Goal: Information Seeking & Learning: Learn about a topic

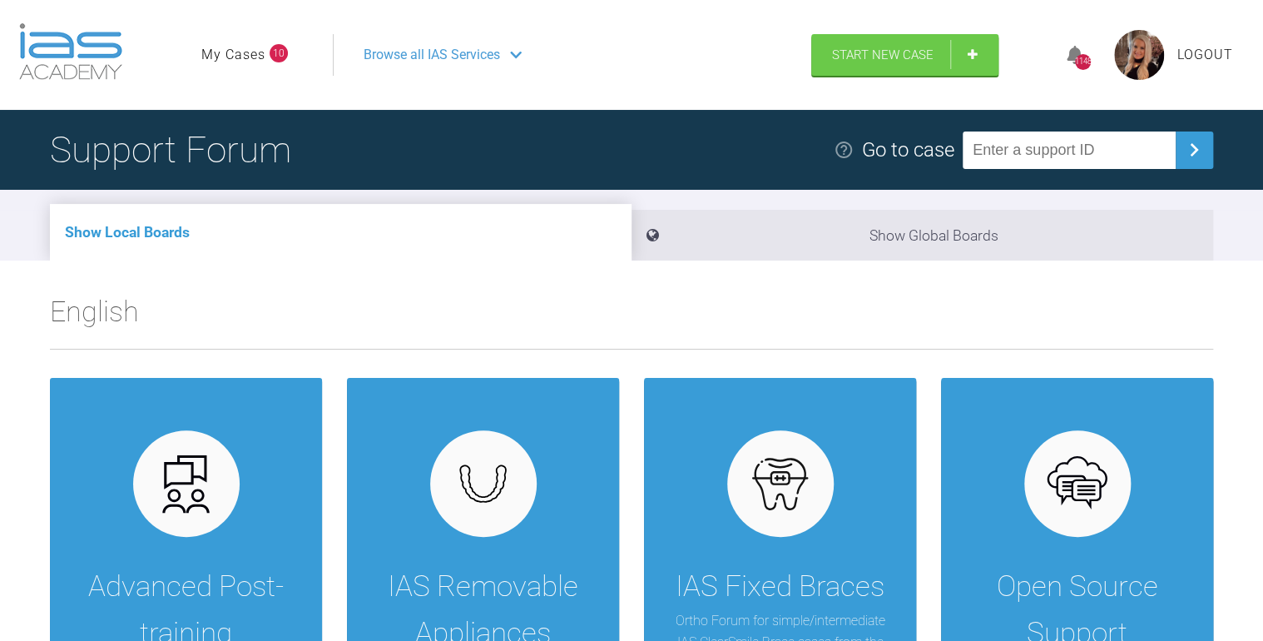
click at [245, 51] on link "My Cases" at bounding box center [233, 55] width 64 height 22
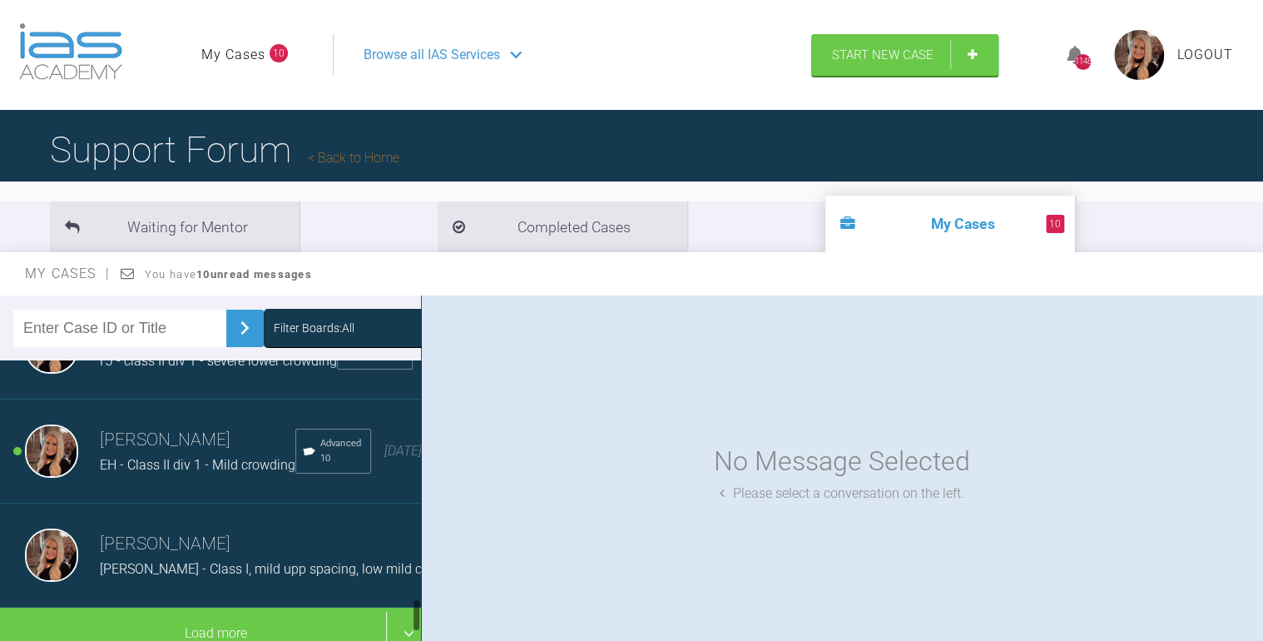
scroll to position [2007, 0]
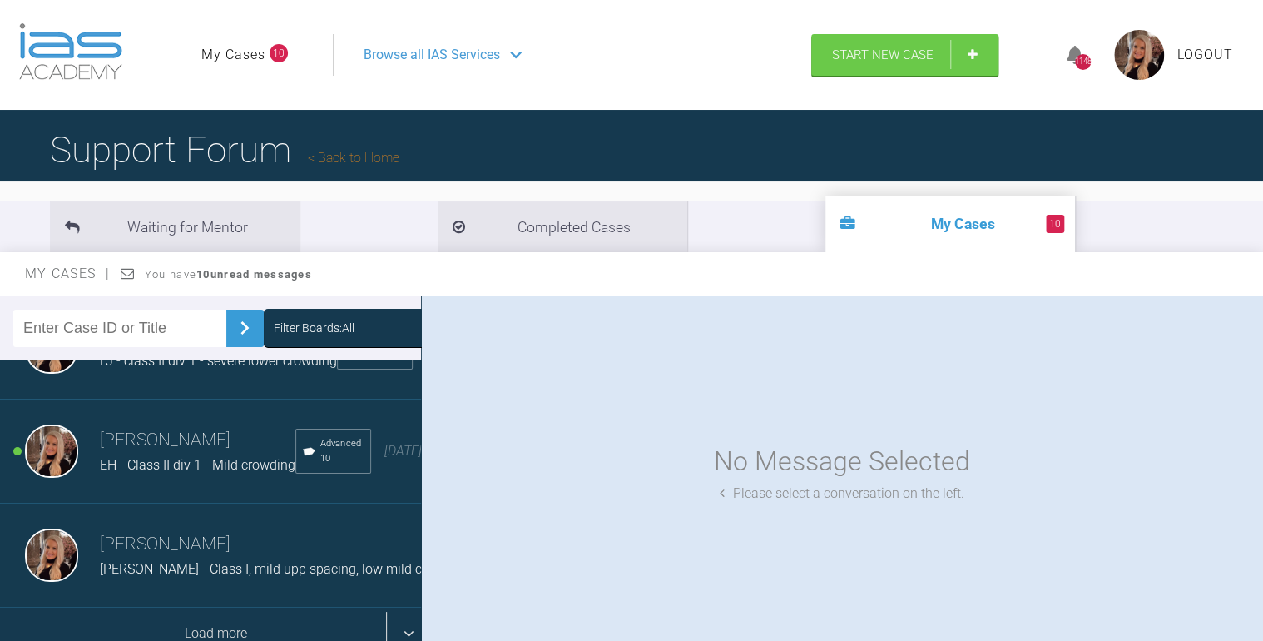
click at [213, 608] on div "Load more" at bounding box center [215, 634] width 431 height 52
click at [200, 608] on div "Load more" at bounding box center [215, 634] width 431 height 52
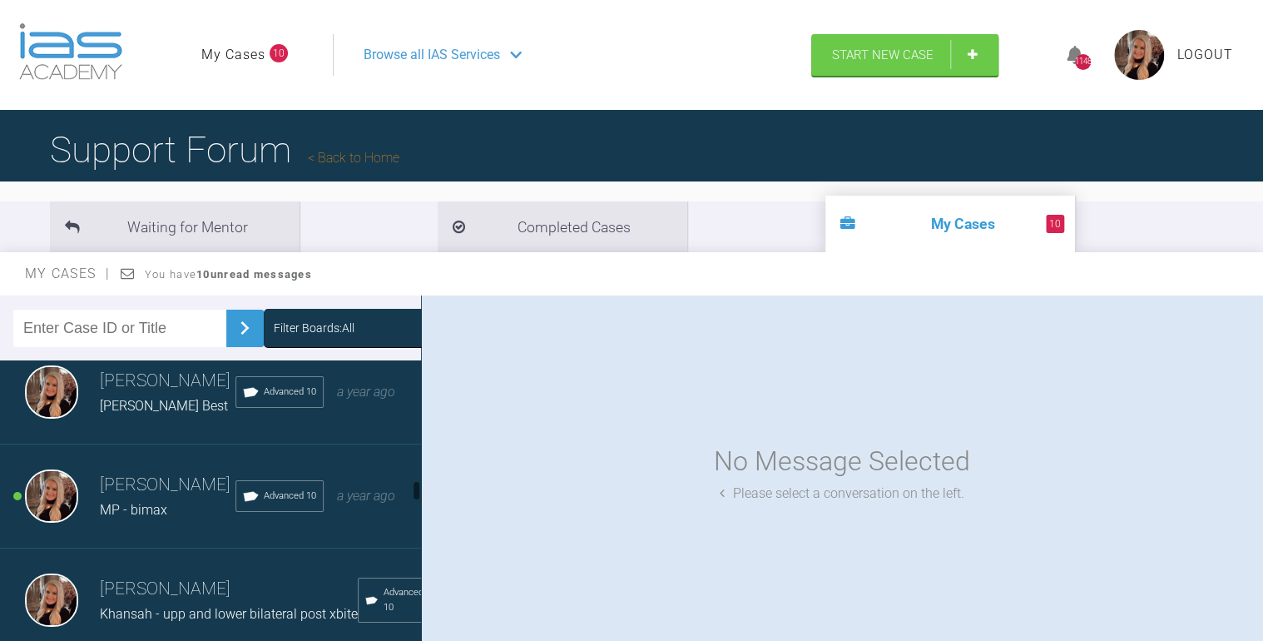
scroll to position [3206, 0]
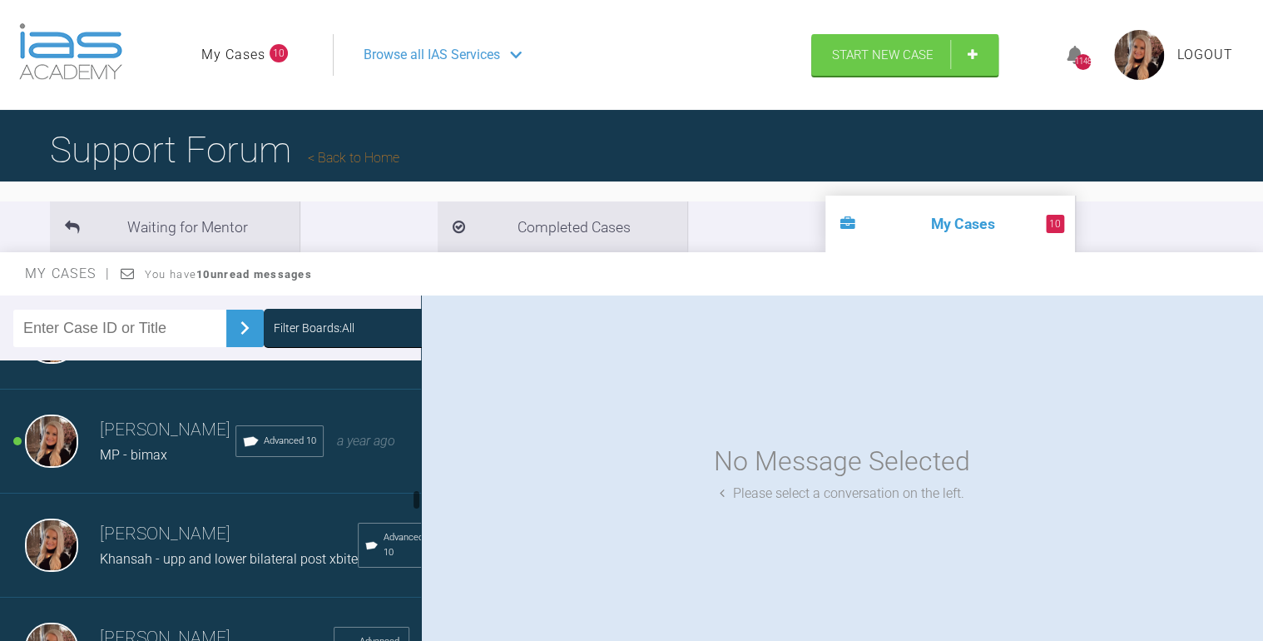
click at [167, 390] on div "[PERSON_NAME] [PERSON_NAME] Best Advanced 10 a year ago" at bounding box center [215, 337] width 431 height 104
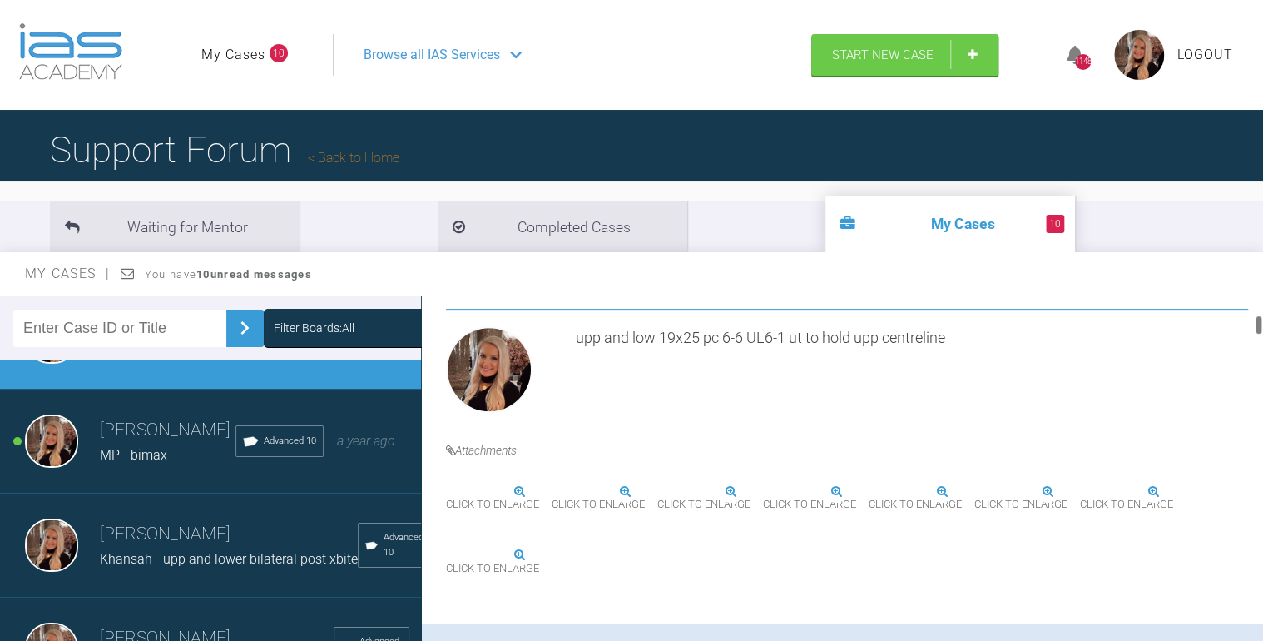
scroll to position [466, 0]
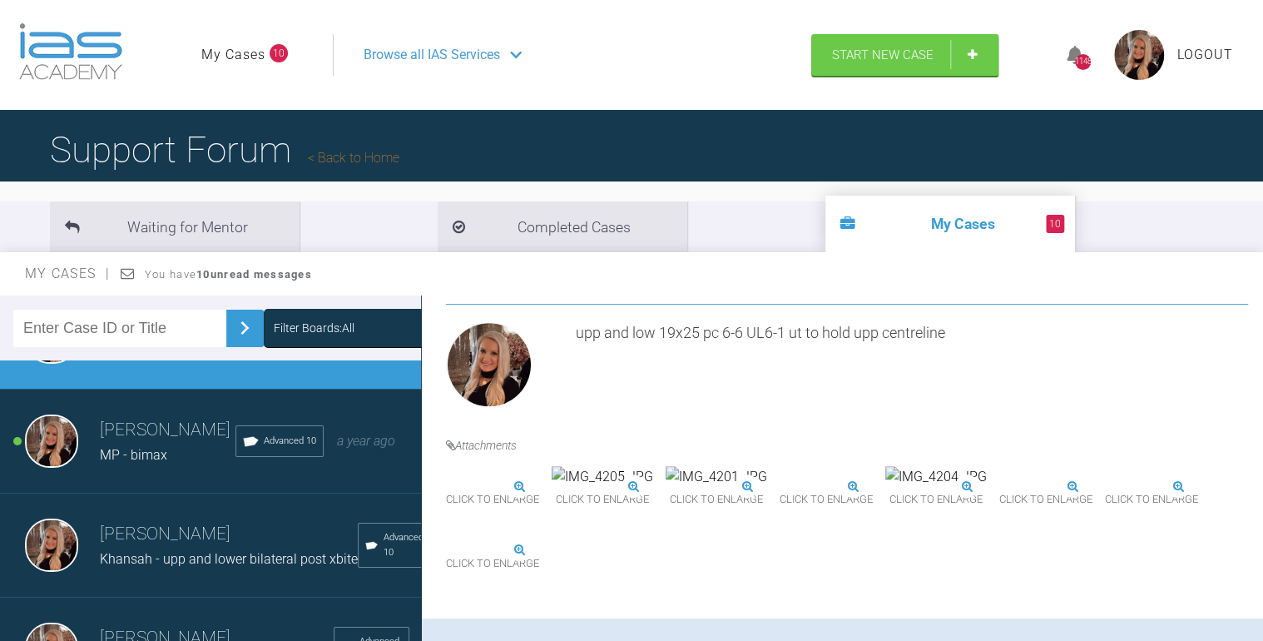
click at [446, 487] on img at bounding box center [446, 487] width 0 height 0
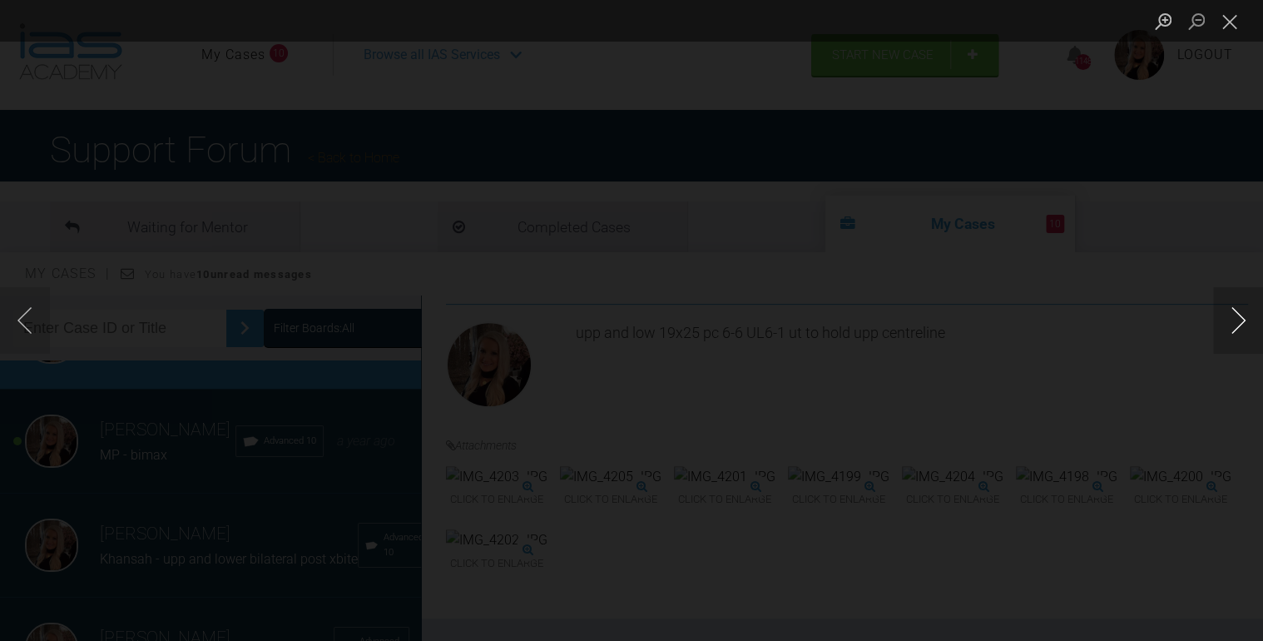
click at [1244, 335] on button "Next image" at bounding box center [1238, 320] width 50 height 67
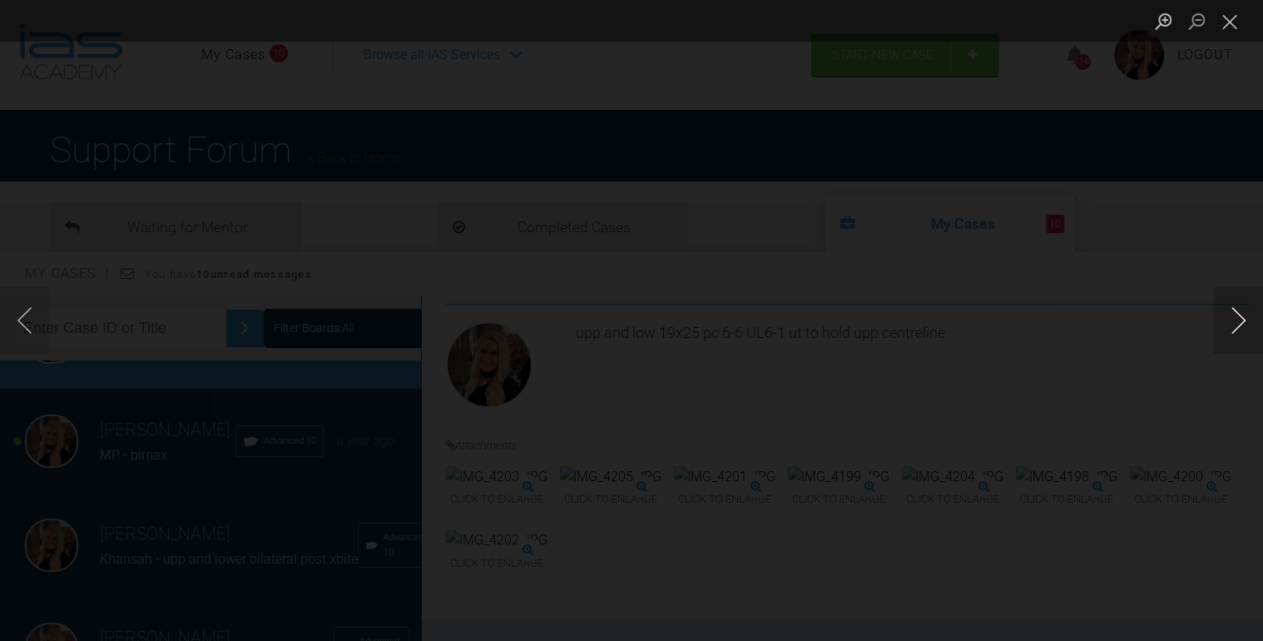
click at [1244, 335] on button "Next image" at bounding box center [1238, 320] width 50 height 67
click at [1224, 27] on button "Close lightbox" at bounding box center [1229, 21] width 33 height 29
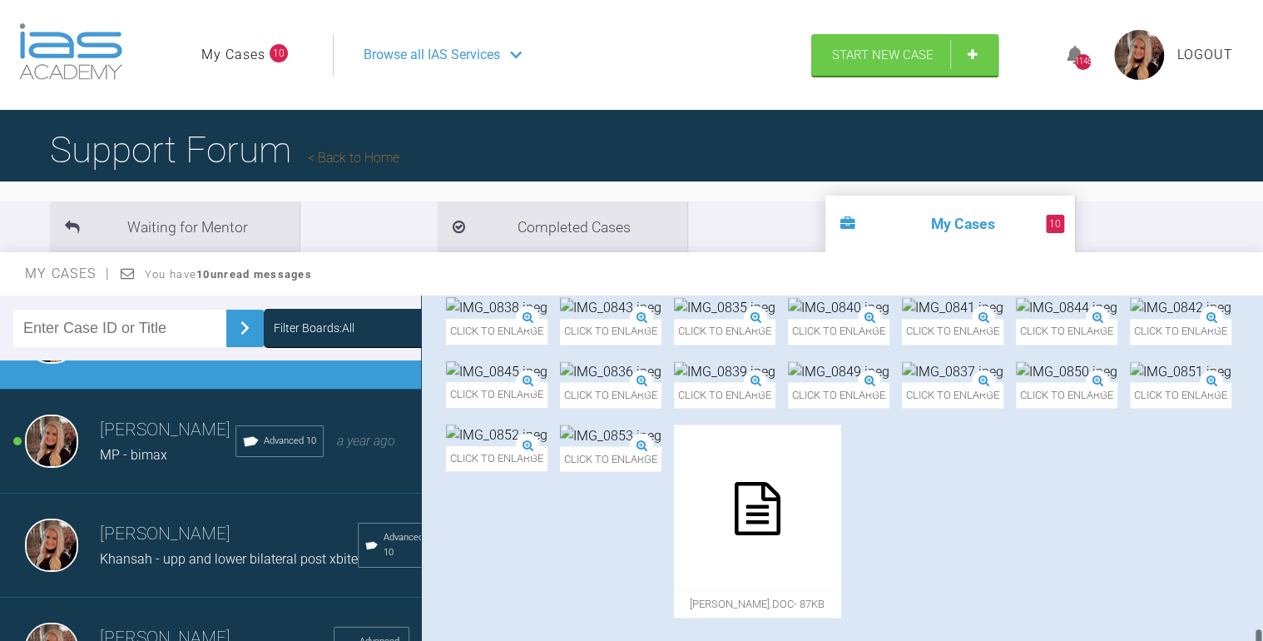
scroll to position [9260, 0]
drag, startPoint x: 1258, startPoint y: 326, endPoint x: 1245, endPoint y: 634, distance: 308.2
click at [1245, 634] on div "[PERSON_NAME] [PERSON_NAME] Best a few seconds ago Tier 3: Full Mentoring Suppo…" at bounding box center [842, 471] width 842 height 353
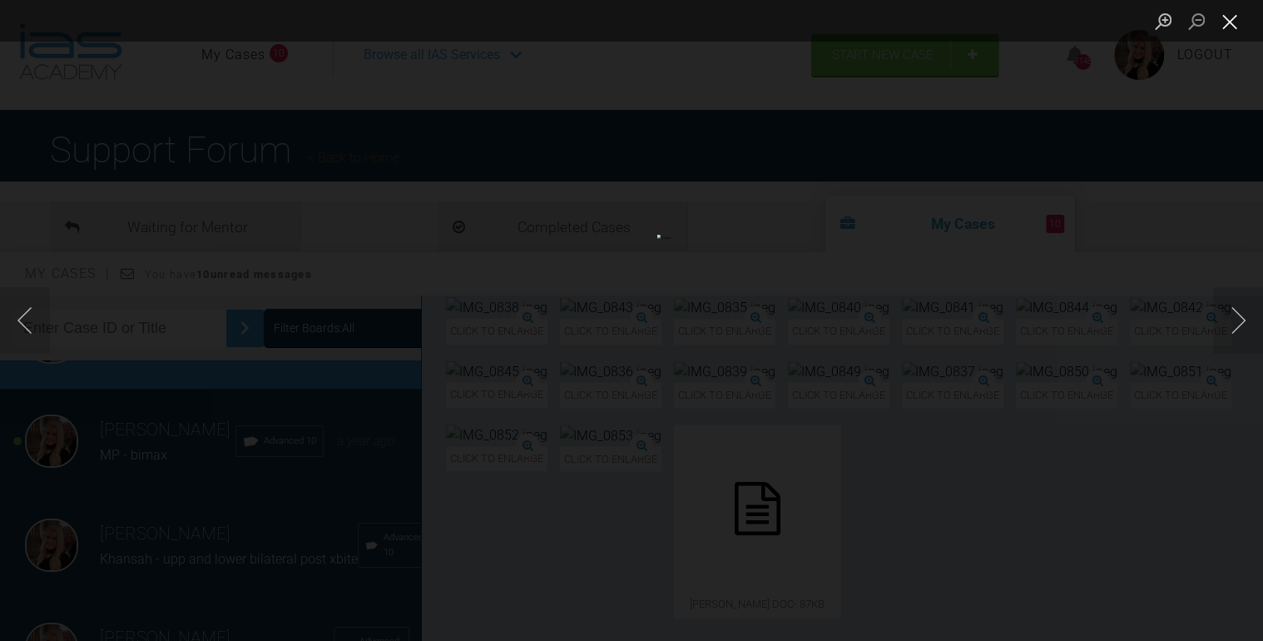
click at [1233, 20] on button "Close lightbox" at bounding box center [1229, 21] width 33 height 29
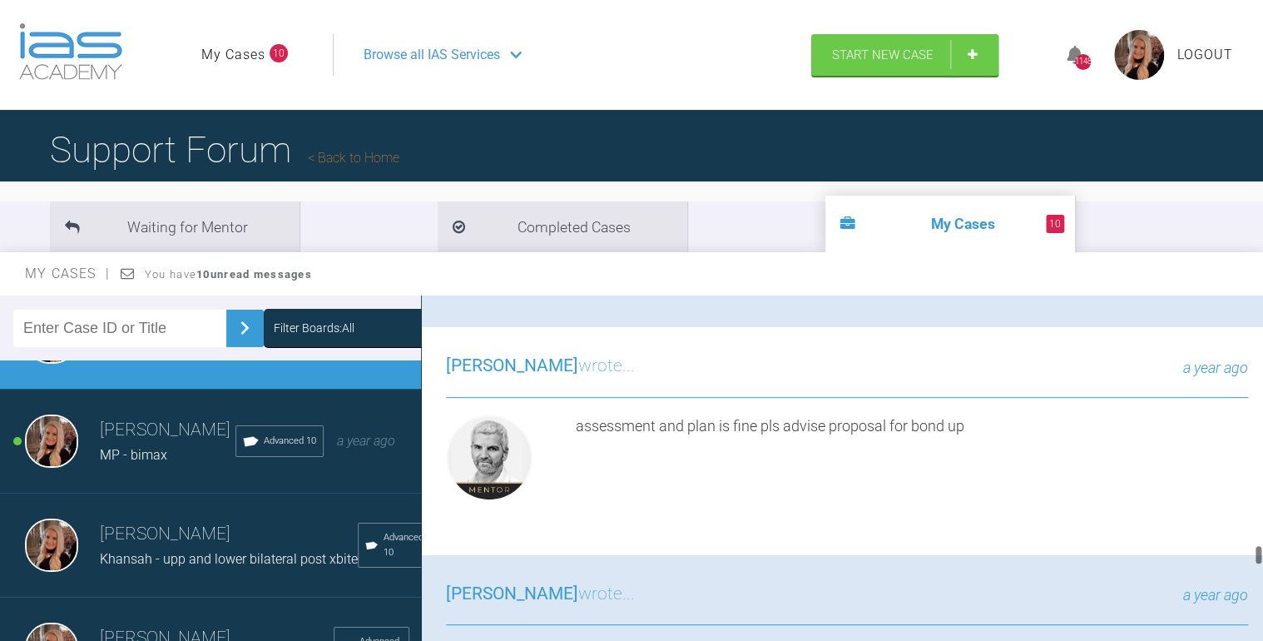
scroll to position [7063, 0]
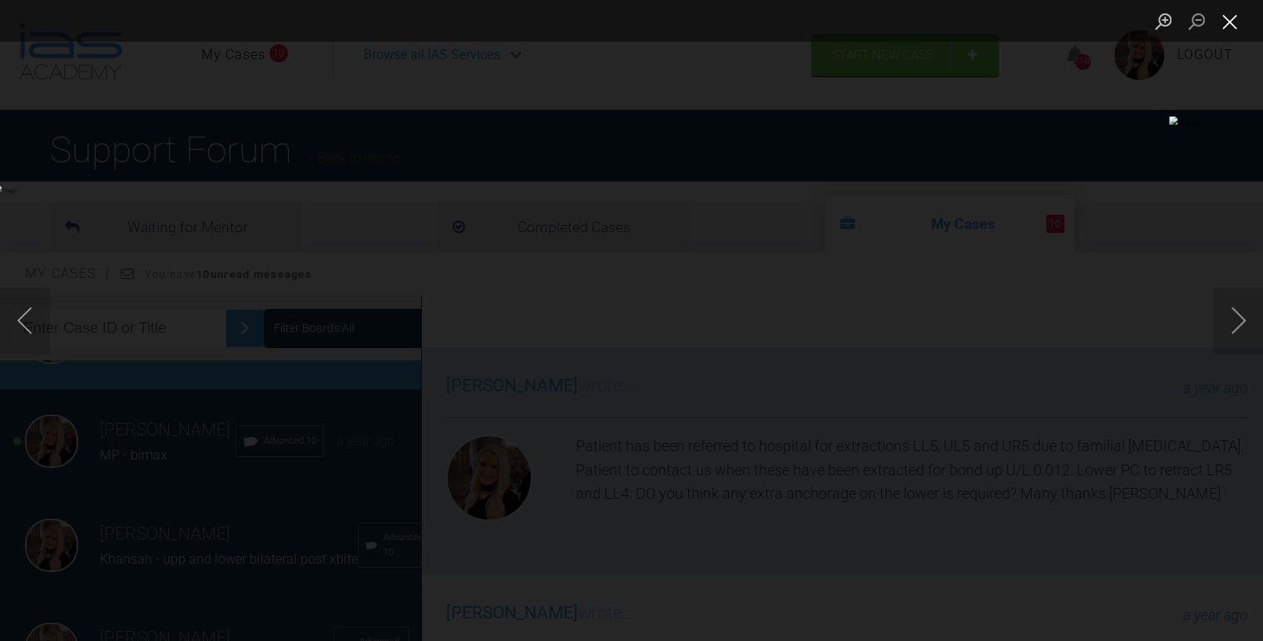
click at [1232, 22] on button "Close lightbox" at bounding box center [1229, 21] width 33 height 29
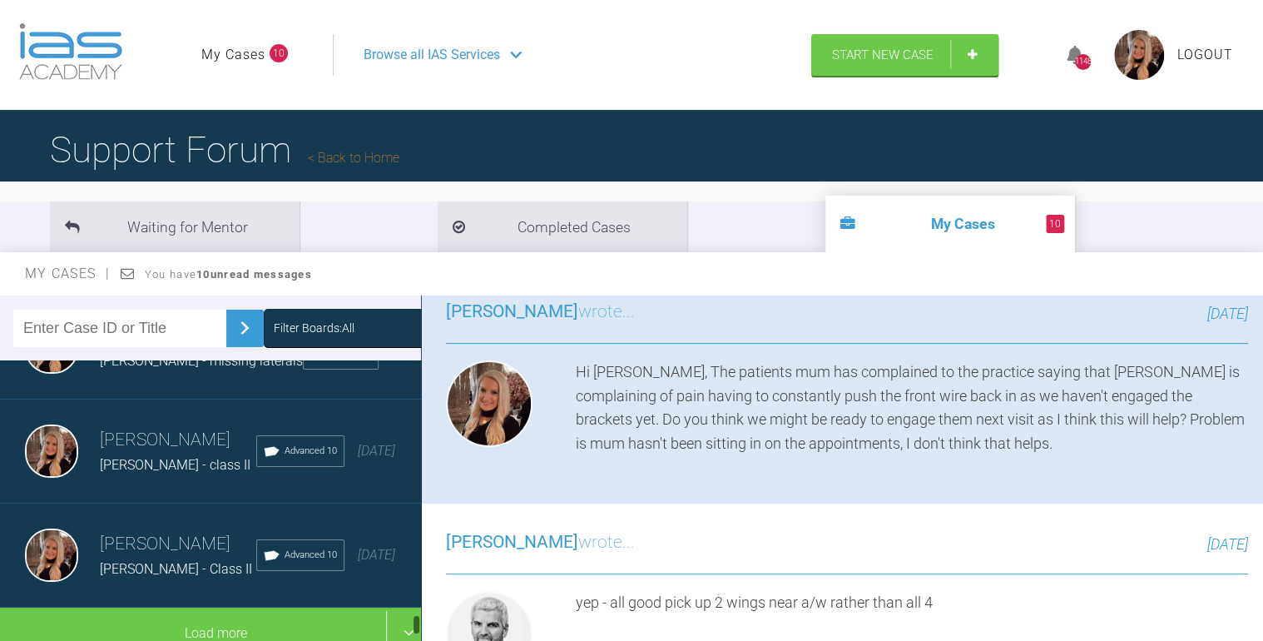
scroll to position [6339, 0]
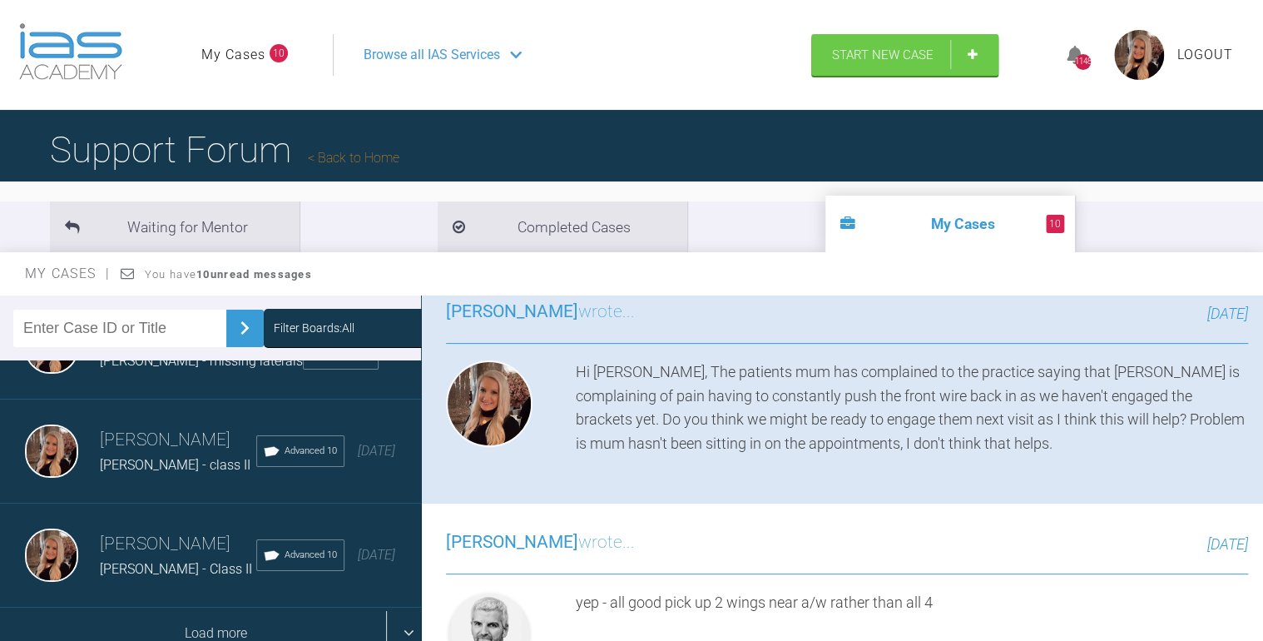
click at [399, 608] on div "Load more" at bounding box center [215, 634] width 431 height 52
click at [393, 611] on div "Load more" at bounding box center [215, 634] width 431 height 52
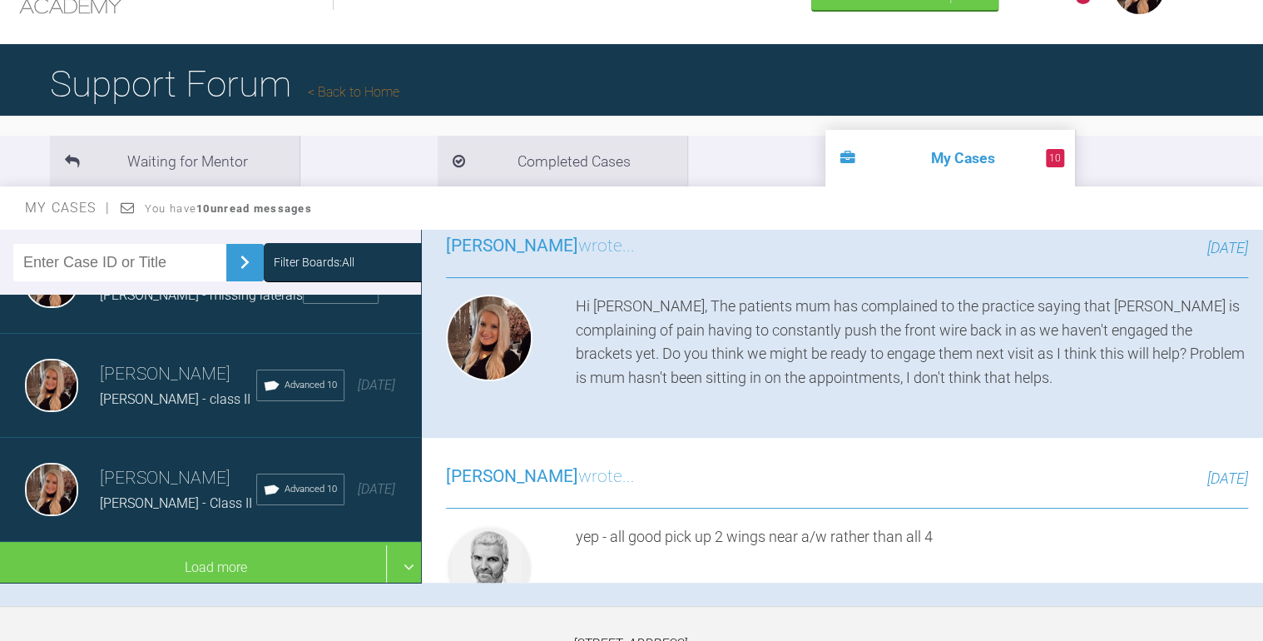
scroll to position [172, 0]
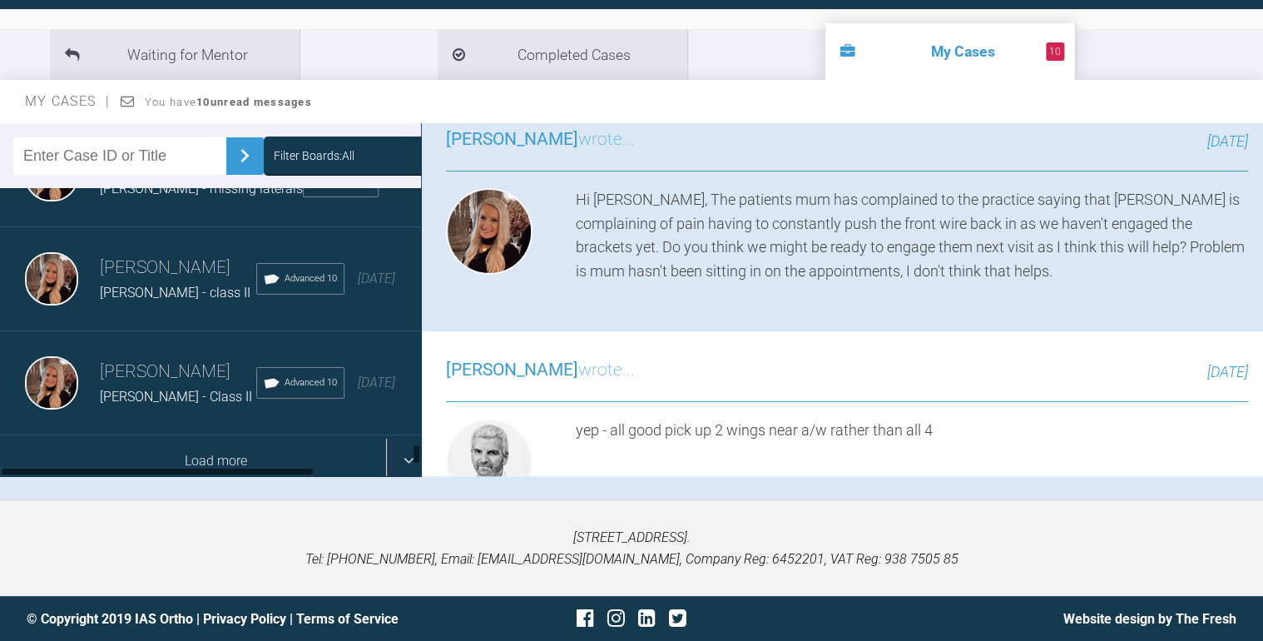
click at [402, 435] on div "Load more" at bounding box center [215, 461] width 431 height 52
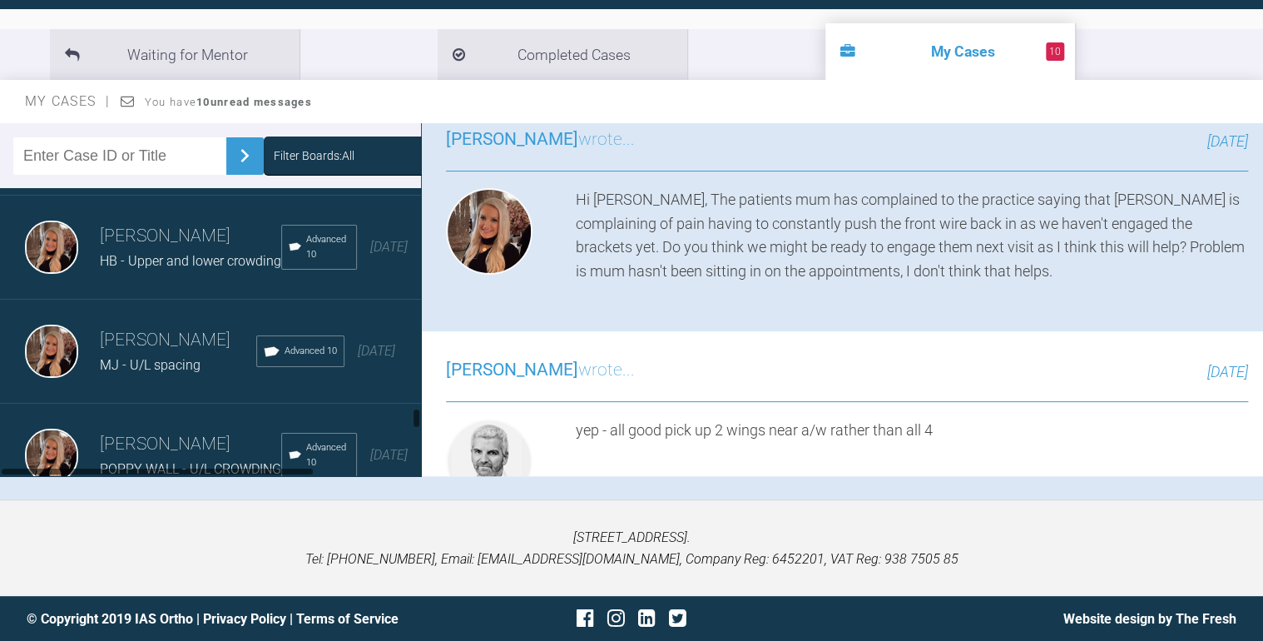
scroll to position [7138, 0]
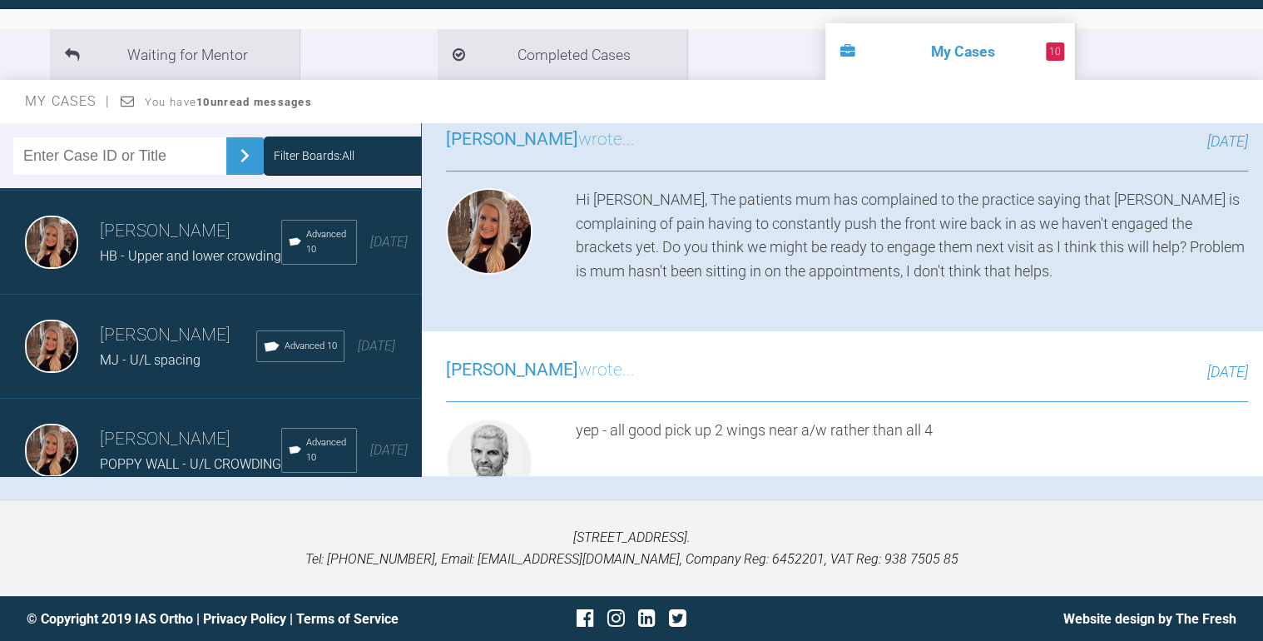
click at [209, 160] on span "[PERSON_NAME] - U/L crowding" at bounding box center [194, 152] width 188 height 16
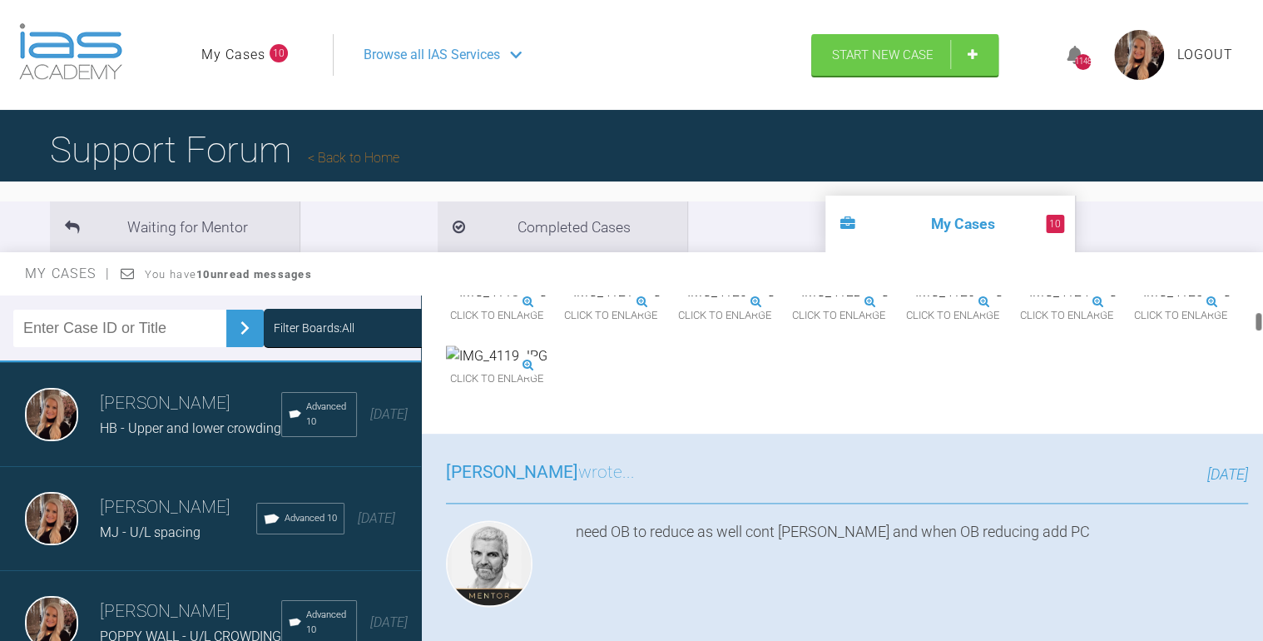
scroll to position [1132, 0]
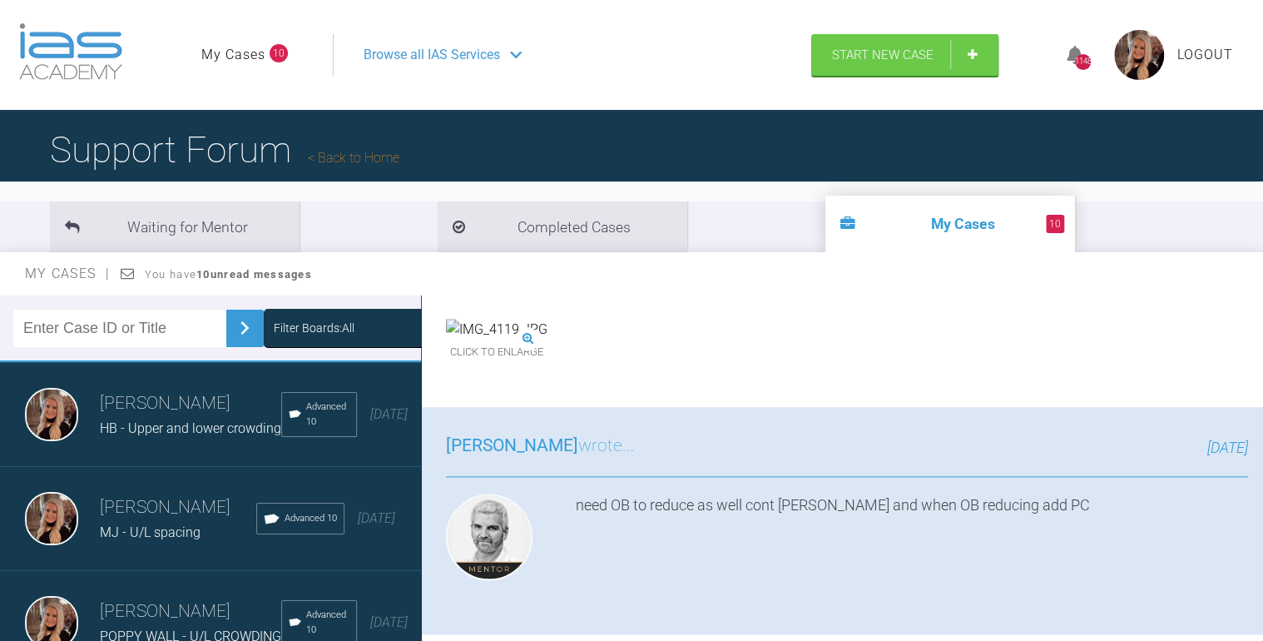
click at [902, 276] on img at bounding box center [953, 266] width 102 height 22
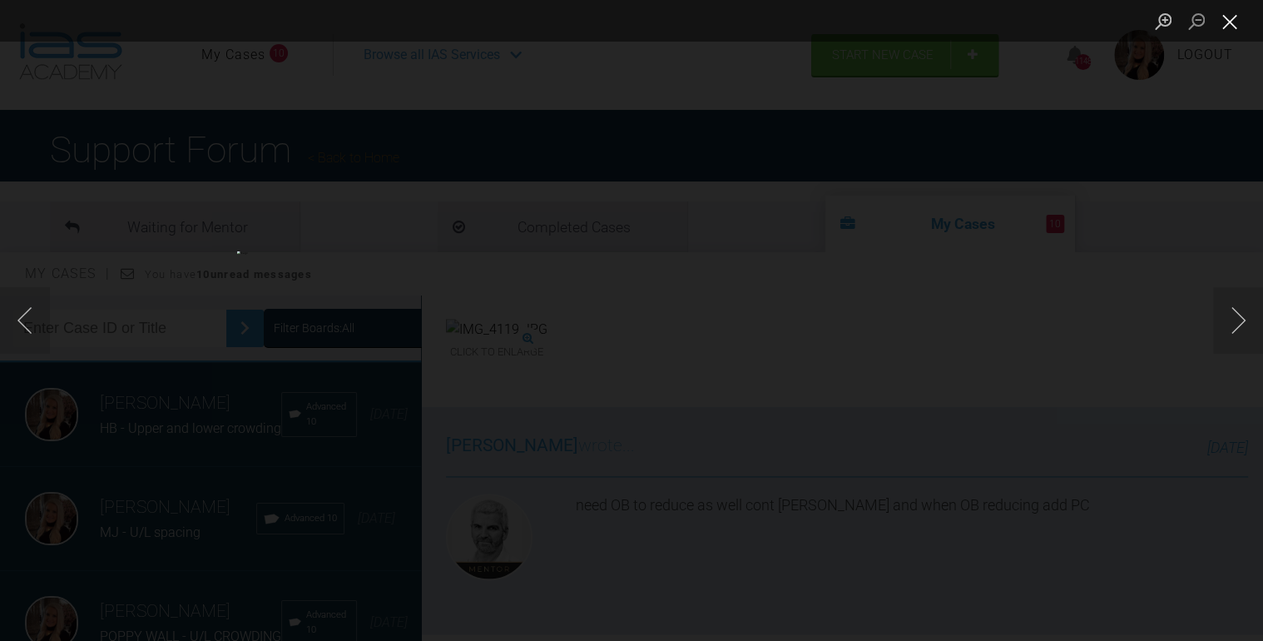
click at [1232, 27] on button "Close lightbox" at bounding box center [1229, 21] width 33 height 29
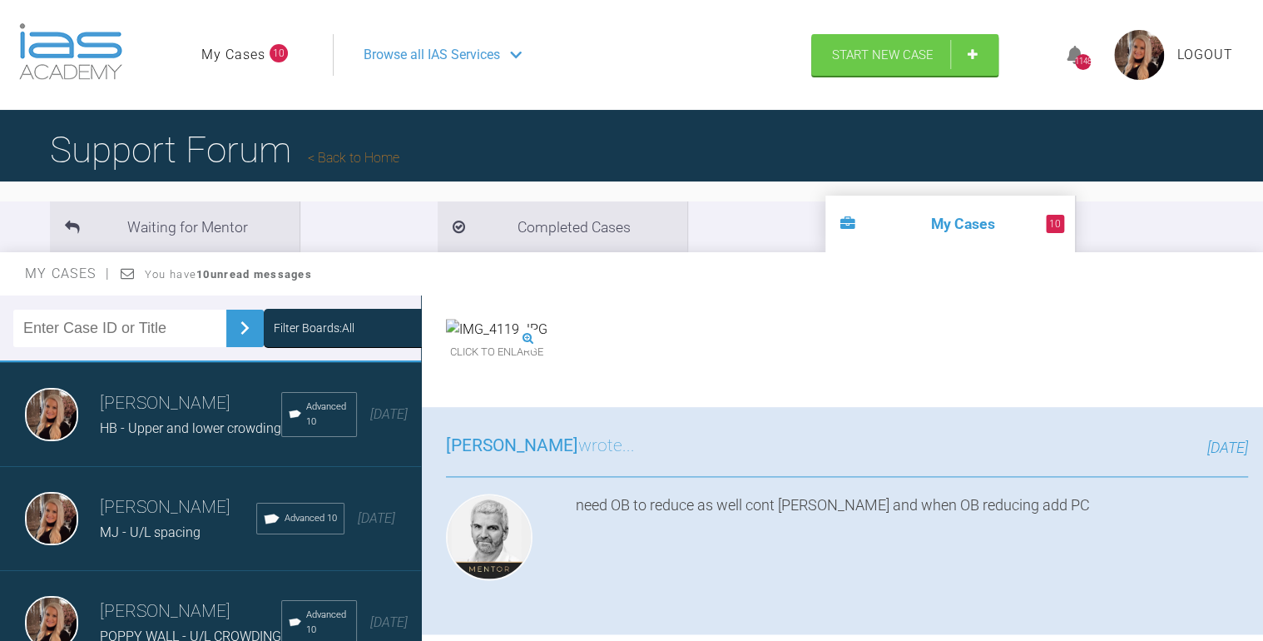
click at [1016, 276] on img at bounding box center [1067, 266] width 102 height 22
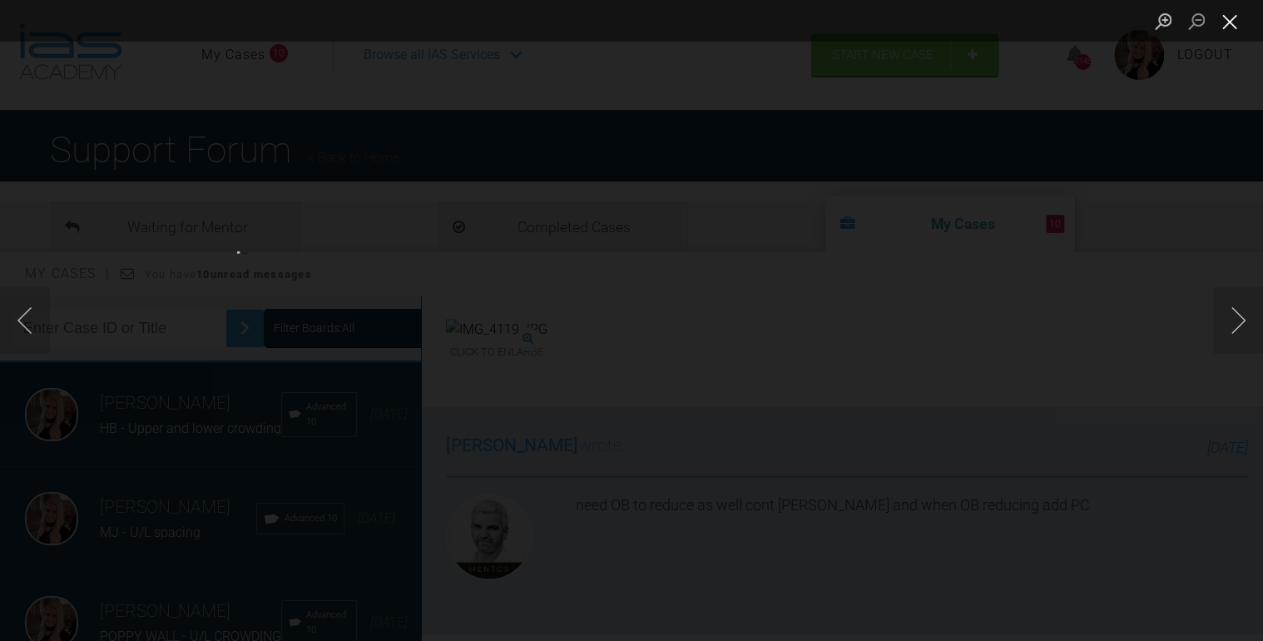
click at [1219, 20] on button "Close lightbox" at bounding box center [1229, 21] width 33 height 29
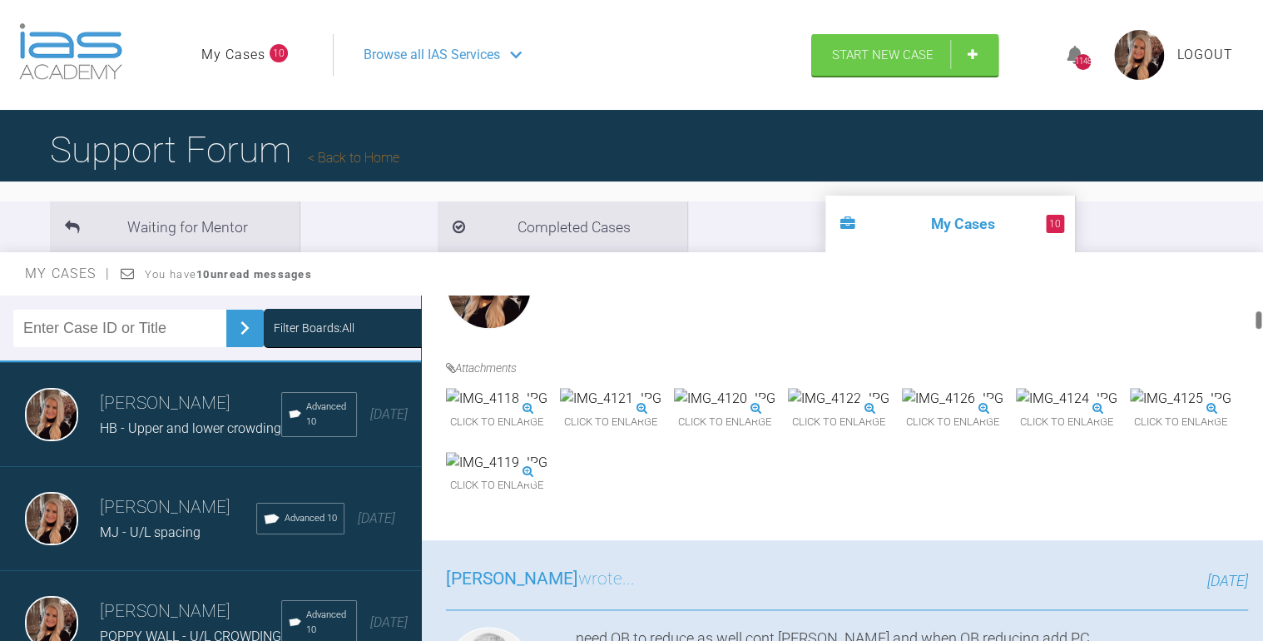
scroll to position [999, 0]
click at [902, 409] on img at bounding box center [953, 399] width 102 height 22
